Goal: Transaction & Acquisition: Purchase product/service

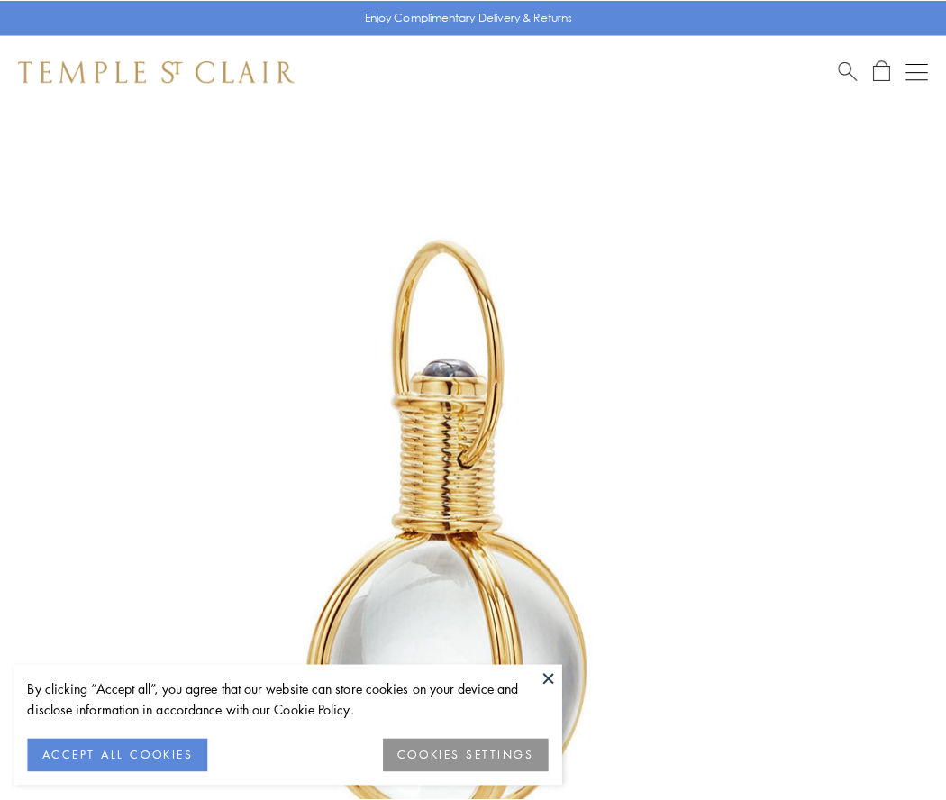
scroll to position [470, 0]
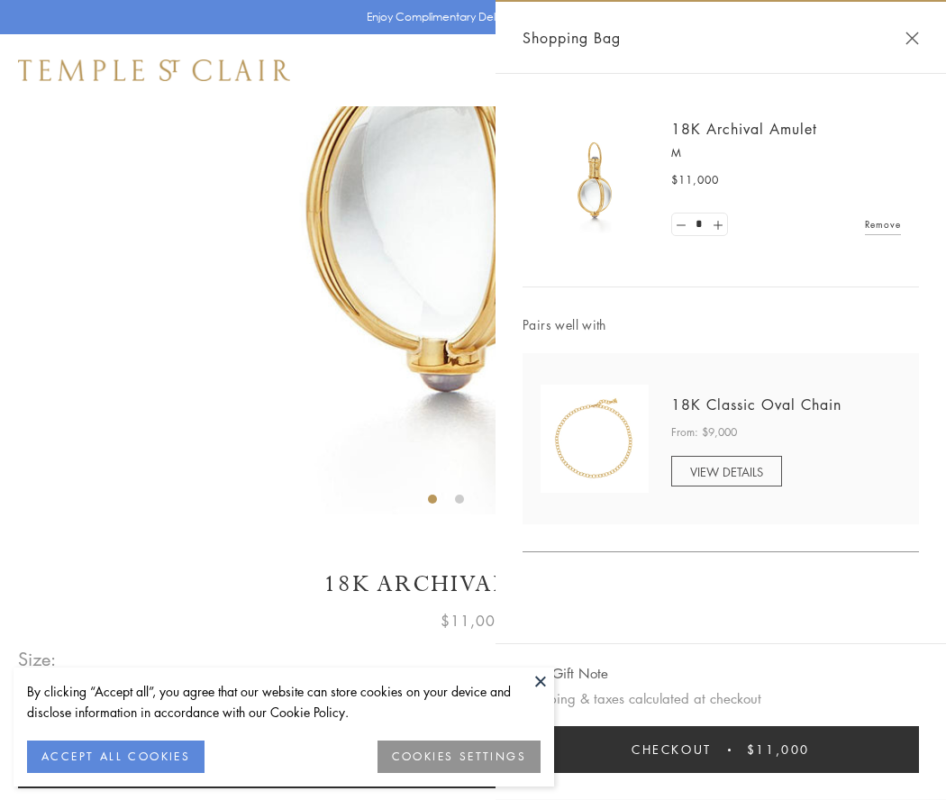
click at [721, 750] on button "Checkout $11,000" at bounding box center [721, 749] width 396 height 47
